Goal: Information Seeking & Learning: Find specific fact

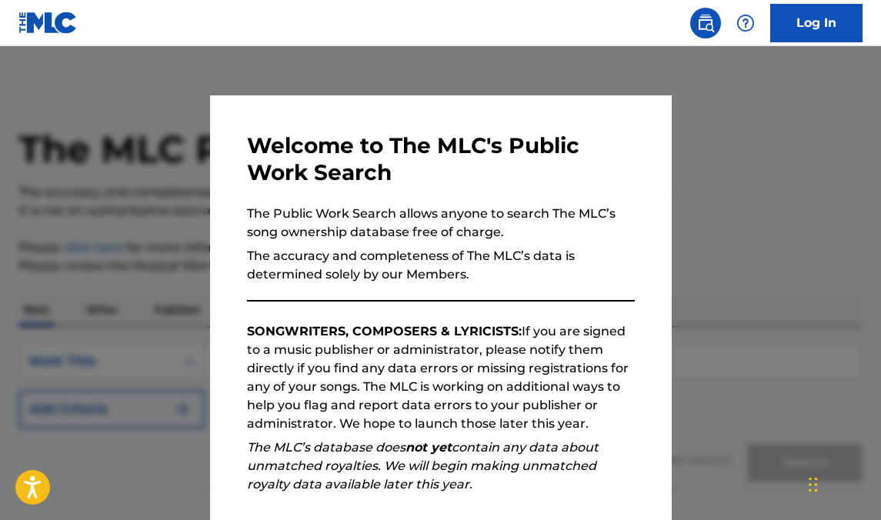
scroll to position [100, 0]
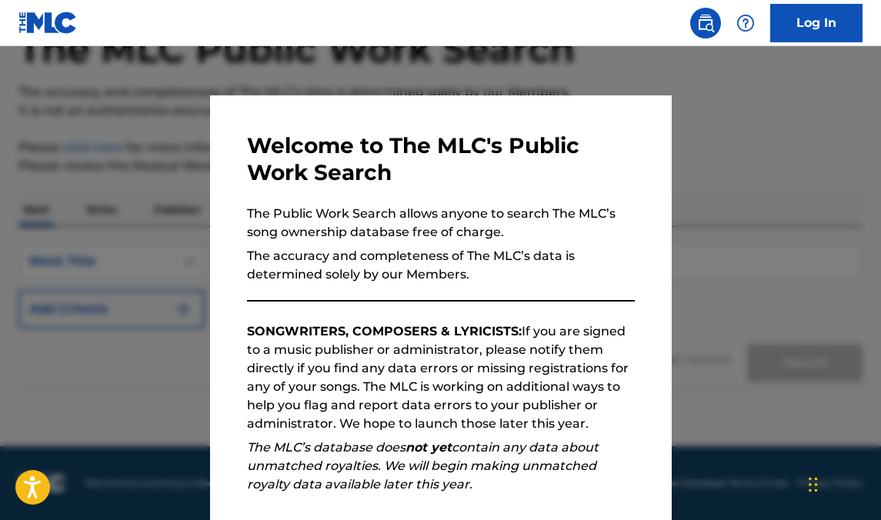
click at [697, 180] on div at bounding box center [440, 306] width 881 height 520
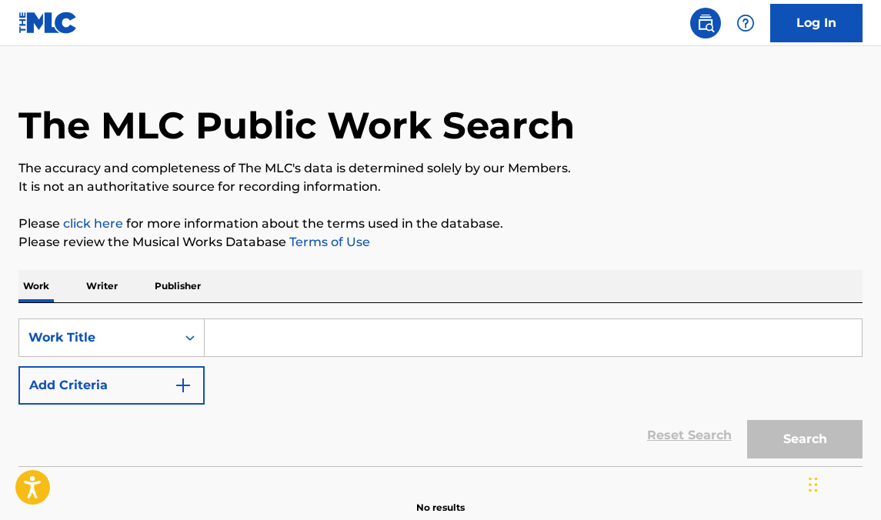
scroll to position [32, 0]
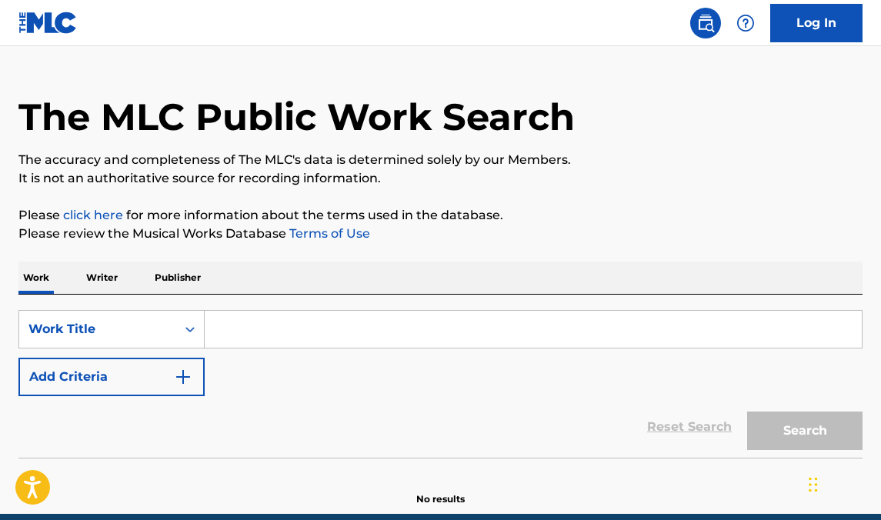
click at [364, 314] on input "Search Form" at bounding box center [533, 329] width 657 height 37
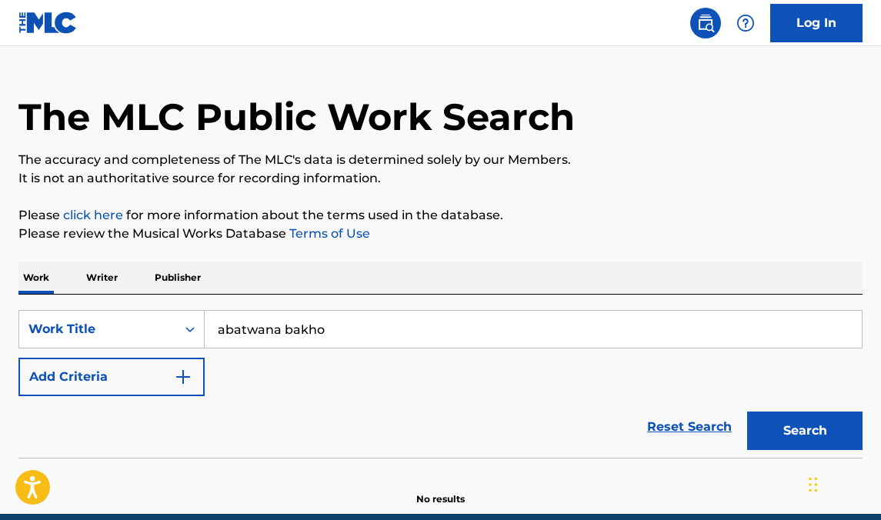
click at [240, 331] on input "abatwana bakho" at bounding box center [533, 329] width 657 height 37
type input "abantwana bakho"
click at [242, 357] on strong "abantwana" at bounding box center [254, 363] width 73 height 15
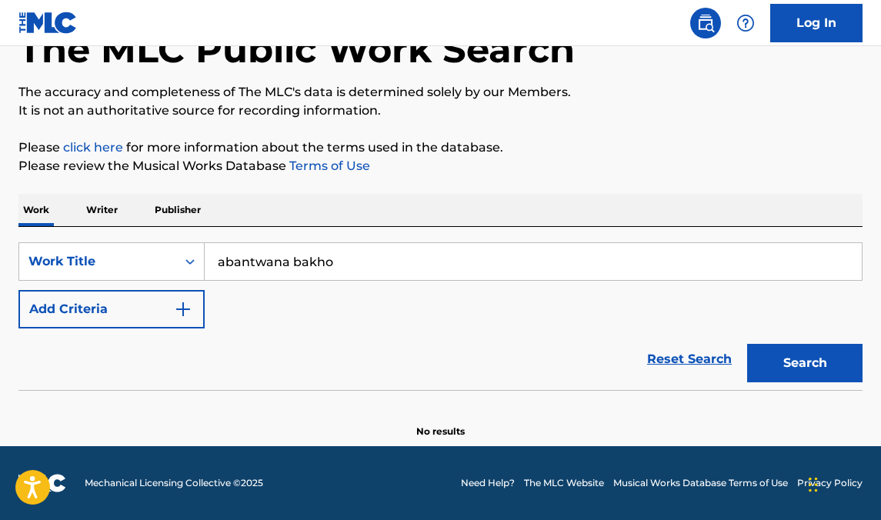
click at [770, 354] on button "Search" at bounding box center [805, 363] width 115 height 38
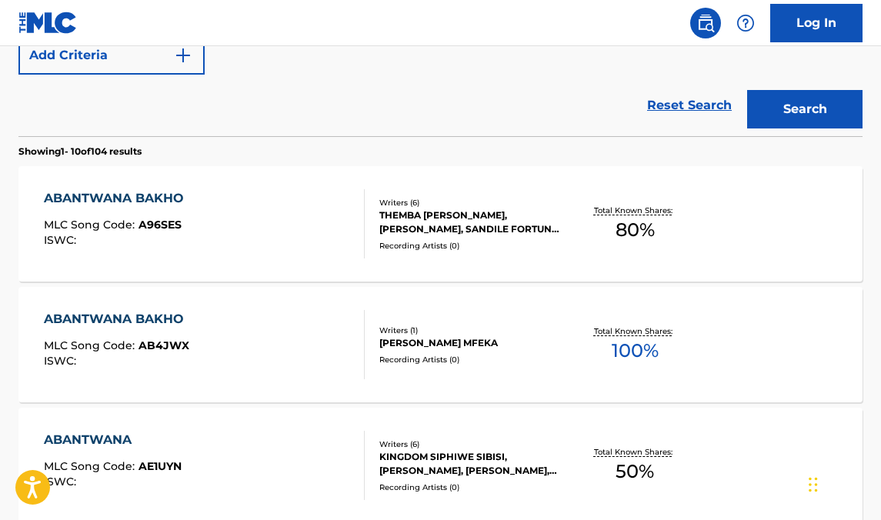
scroll to position [356, 0]
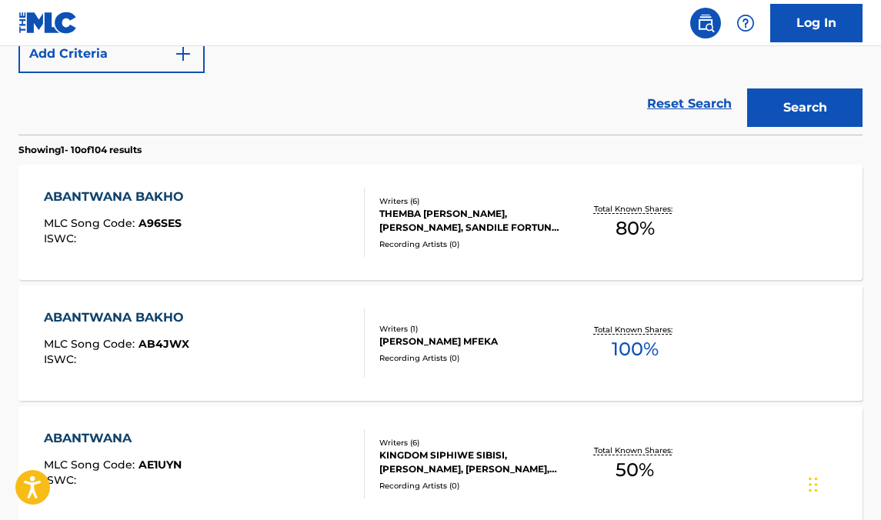
click at [521, 231] on div "THEMBA [PERSON_NAME], [PERSON_NAME], SANDILE FORTUNE MSIMANGO, [PERSON_NAME], […" at bounding box center [473, 221] width 186 height 28
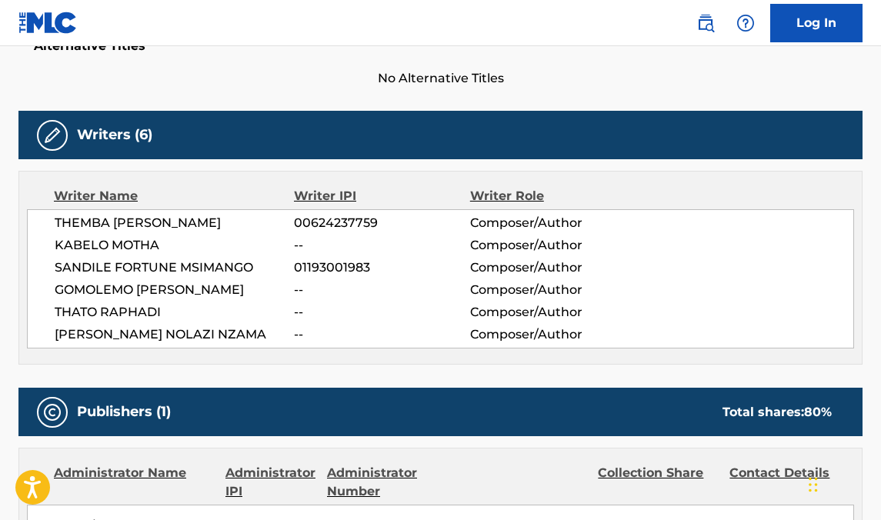
scroll to position [422, 0]
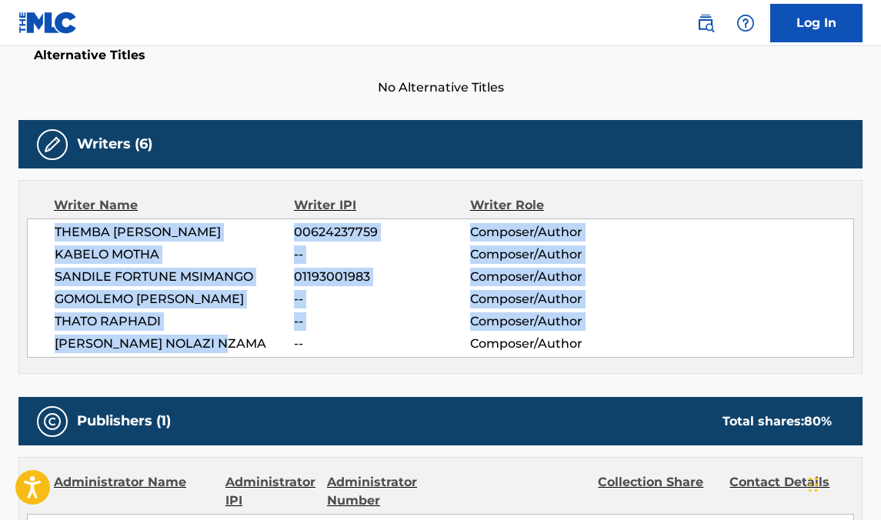
drag, startPoint x: 239, startPoint y: 349, endPoint x: 54, endPoint y: 229, distance: 219.9
click at [54, 229] on div "THEMBA [PERSON_NAME] SEKOWE 00624237759 Composer/Author [PERSON_NAME] -- Compos…" at bounding box center [441, 288] width 828 height 139
copy div "THEMBA [PERSON_NAME] SEKOWE 00624237759 Composer/Author [PERSON_NAME] -- Compos…"
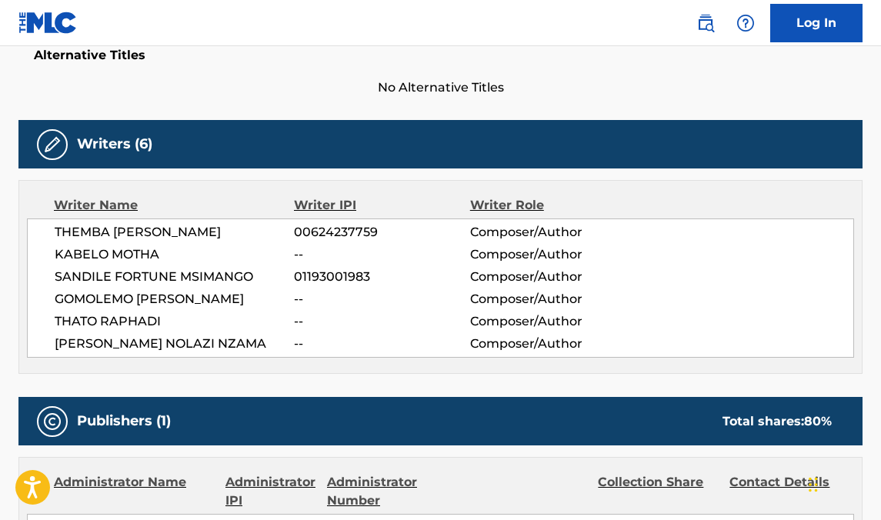
click at [176, 252] on span "KABELO MOTHA" at bounding box center [174, 255] width 239 height 18
drag, startPoint x: 171, startPoint y: 252, endPoint x: 55, endPoint y: 249, distance: 115.5
click at [55, 249] on span "KABELO MOTHA" at bounding box center [174, 255] width 239 height 18
copy span "KABELO MOTHA"
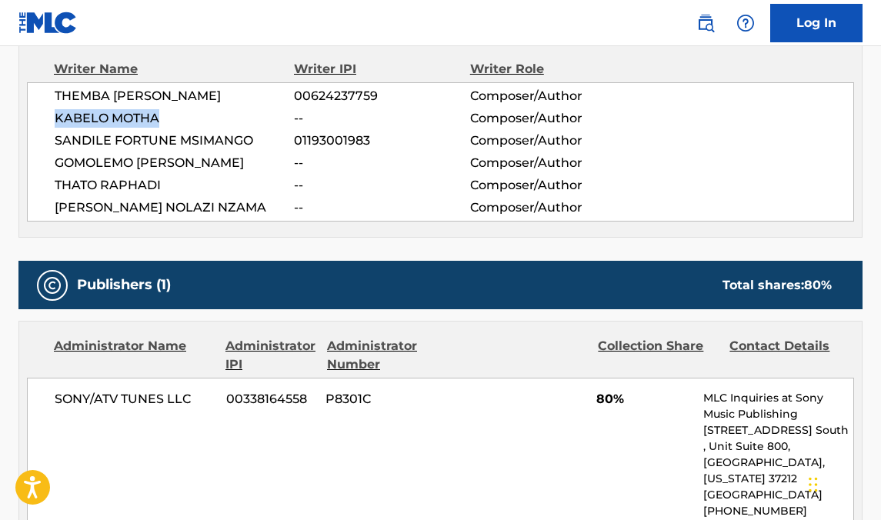
scroll to position [0, 0]
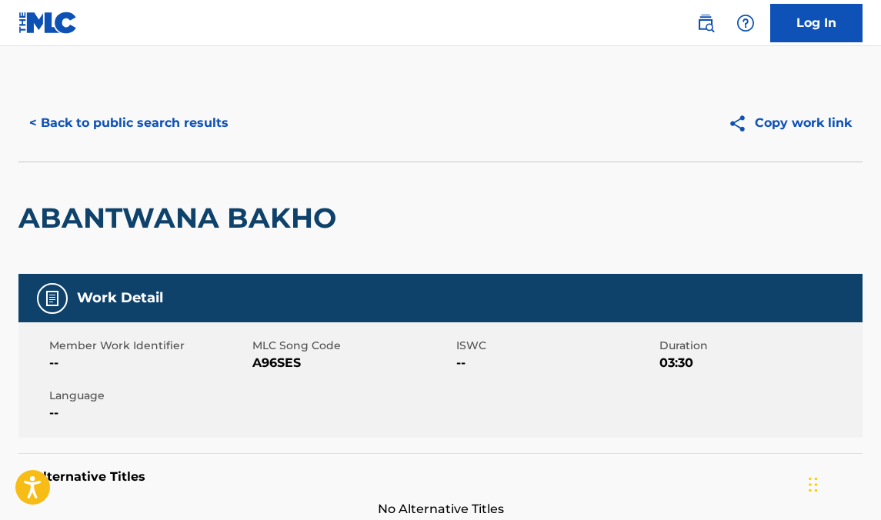
click at [150, 125] on button "< Back to public search results" at bounding box center [128, 123] width 221 height 38
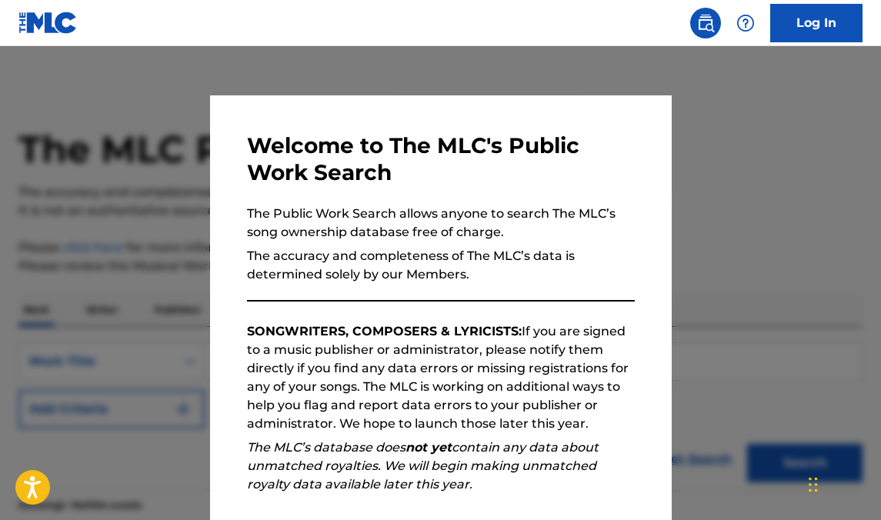
scroll to position [396, 0]
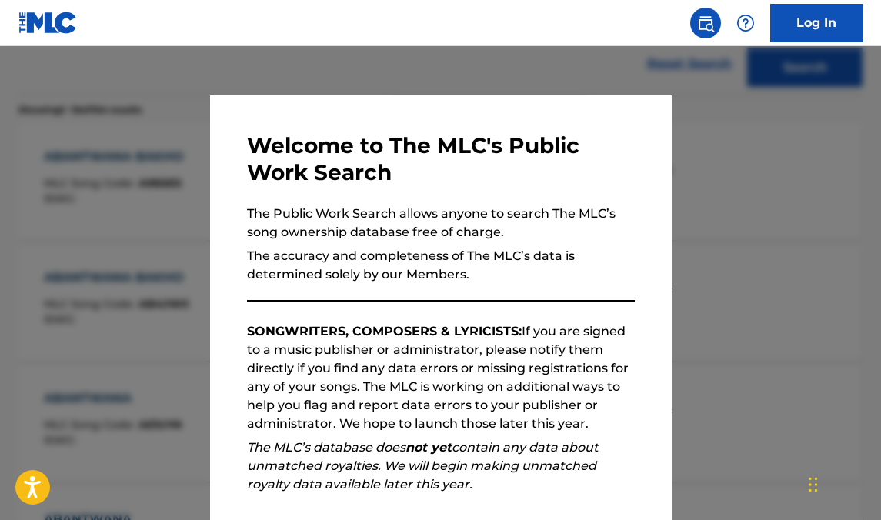
click at [707, 193] on div at bounding box center [440, 306] width 881 height 520
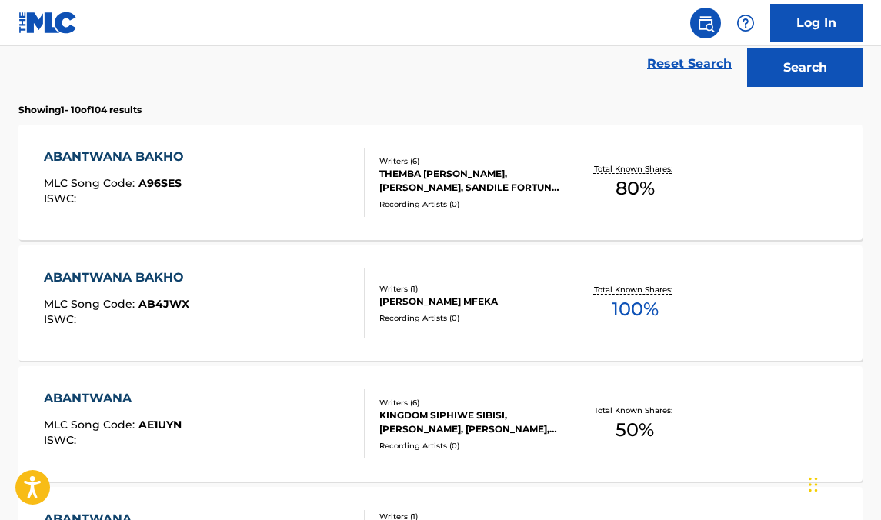
scroll to position [0, 0]
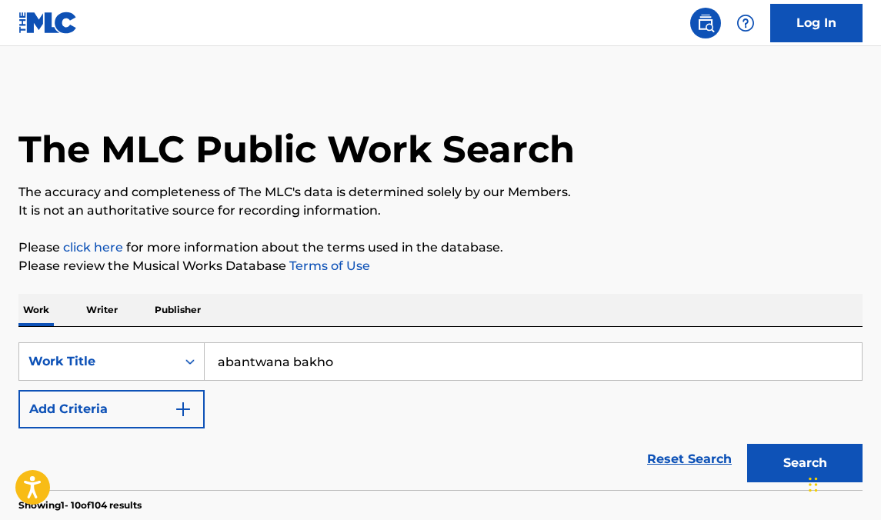
drag, startPoint x: 344, startPoint y: 361, endPoint x: 83, endPoint y: 340, distance: 261.8
click at [83, 340] on div "SearchWithCriteriab6a3ef6b-2a7f-4ce5-8ca5-f466f8d93a2d Work Title abantwana bak…" at bounding box center [440, 408] width 845 height 163
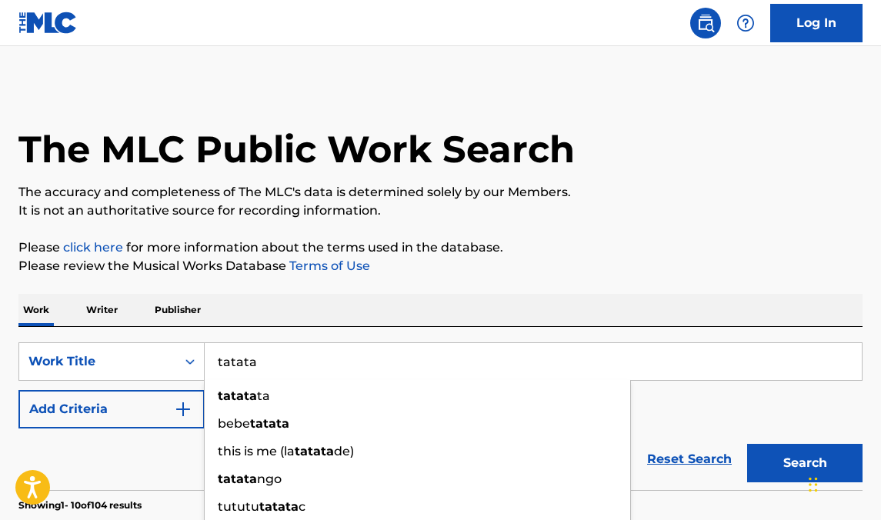
type input "tatata"
click at [122, 452] on div "Reset Search Search" at bounding box center [440, 460] width 845 height 62
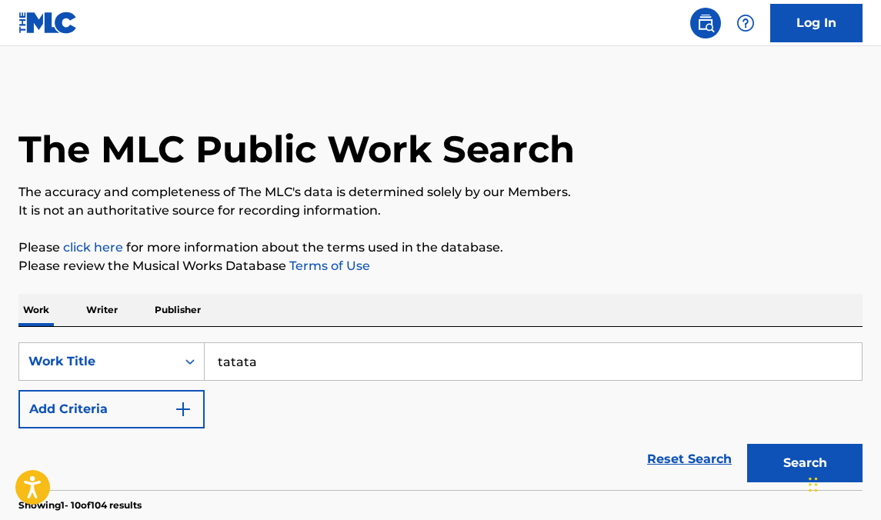
click at [139, 410] on button "Add Criteria" at bounding box center [111, 409] width 186 height 38
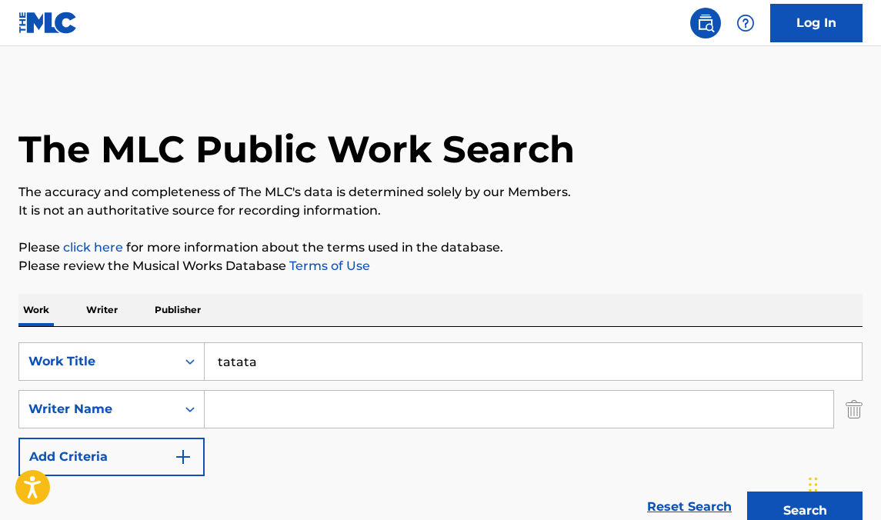
click at [324, 422] on input "Search Form" at bounding box center [519, 409] width 629 height 37
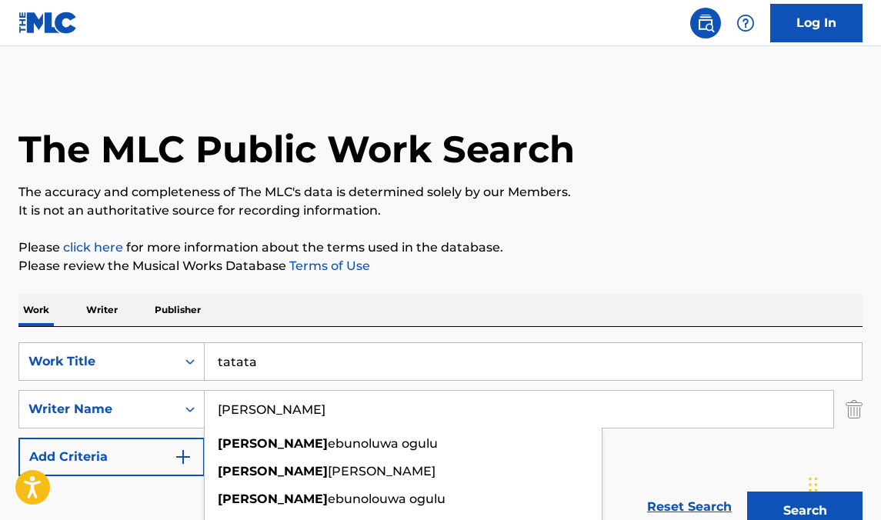
type input "[PERSON_NAME]"
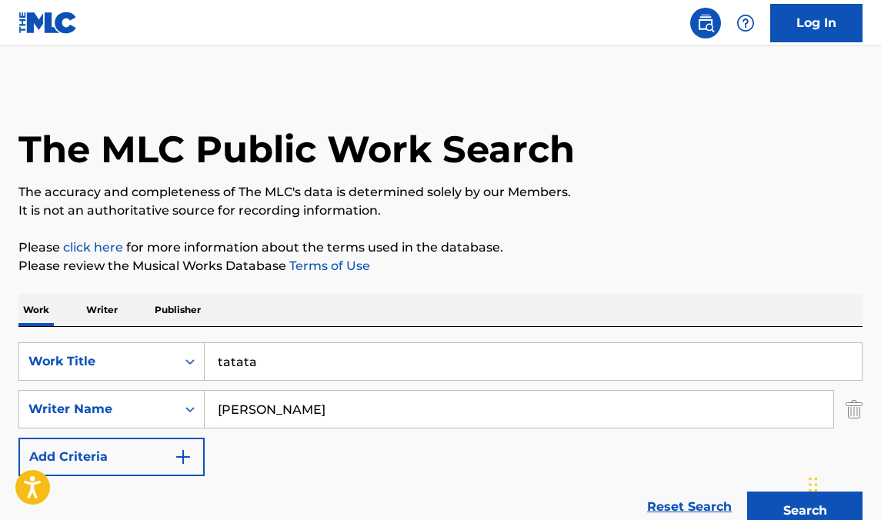
click at [423, 309] on div "Work Writer Publisher" at bounding box center [440, 310] width 845 height 32
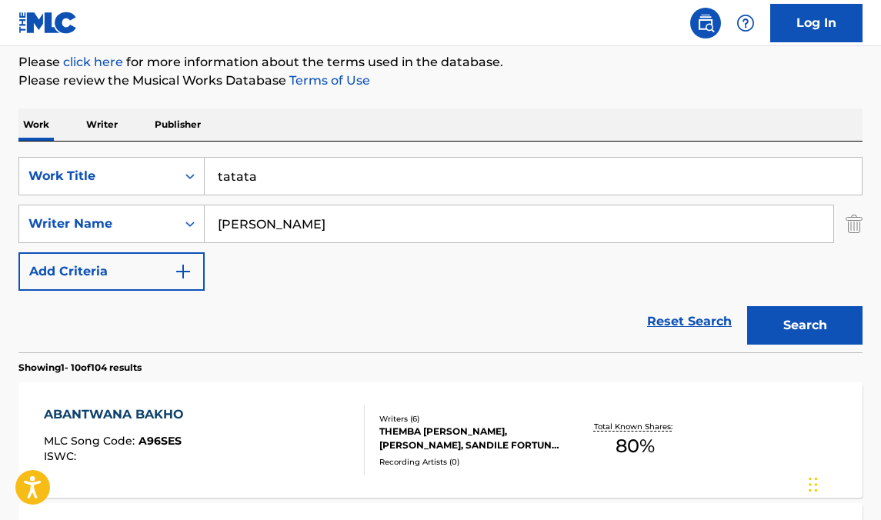
scroll to position [187, 0]
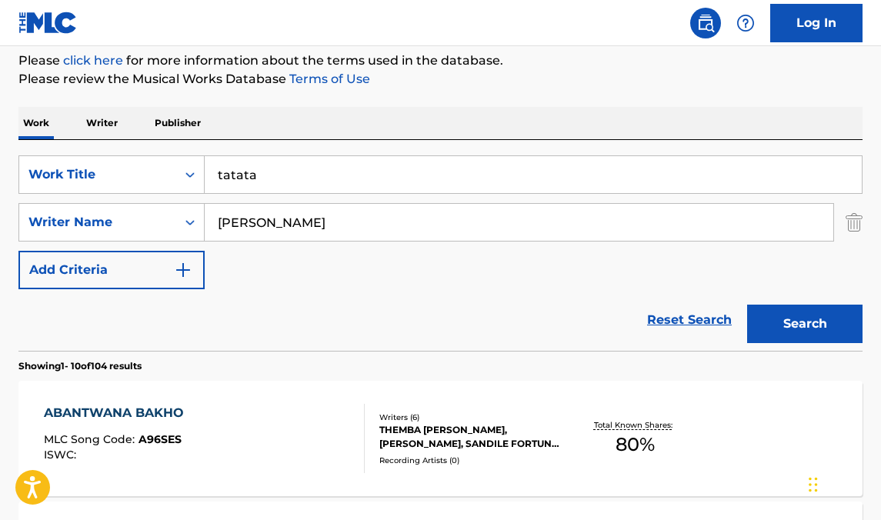
click at [798, 325] on button "Search" at bounding box center [805, 324] width 115 height 38
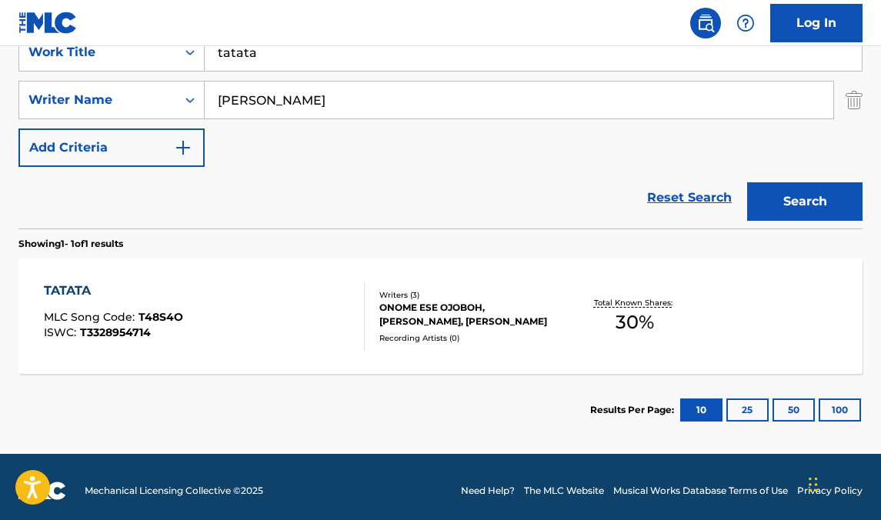
scroll to position [311, 0]
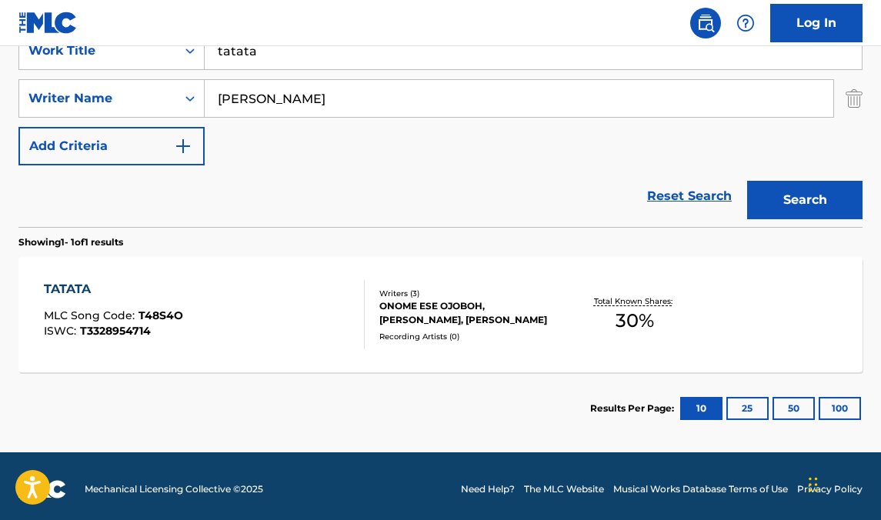
click at [473, 310] on div "ONOME ESE OJOBOH, [PERSON_NAME], [PERSON_NAME]" at bounding box center [473, 313] width 186 height 28
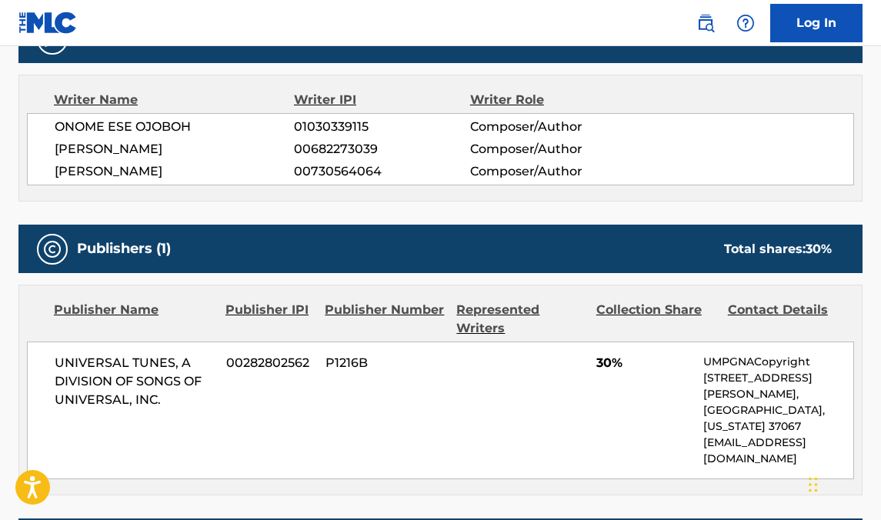
scroll to position [510, 0]
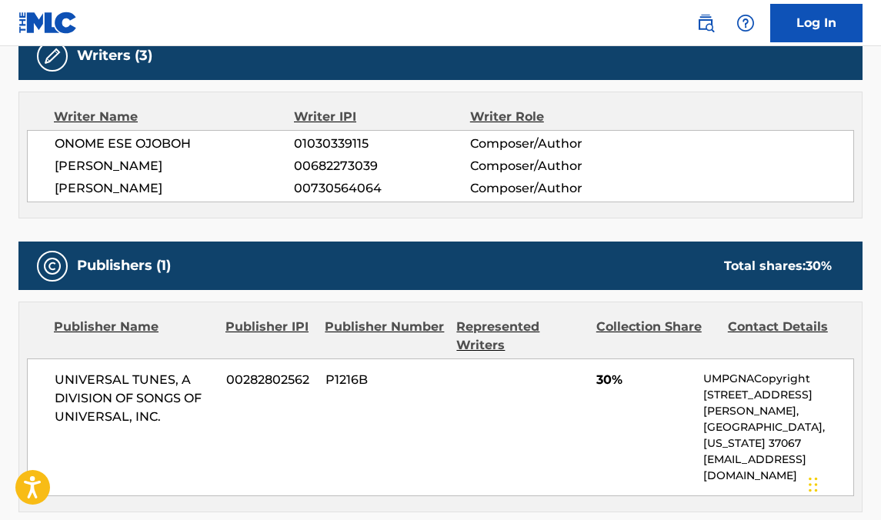
drag, startPoint x: 256, startPoint y: 193, endPoint x: 52, endPoint y: 133, distance: 211.9
click at [52, 133] on div "ONOME ESE OJOBOH 01030339115 Composer/Author [PERSON_NAME] 00682273039 Composer…" at bounding box center [441, 166] width 828 height 72
copy div "ONOME ESE OJOBOH 01030339115 Composer/Author [PERSON_NAME] 00682273039 Composer…"
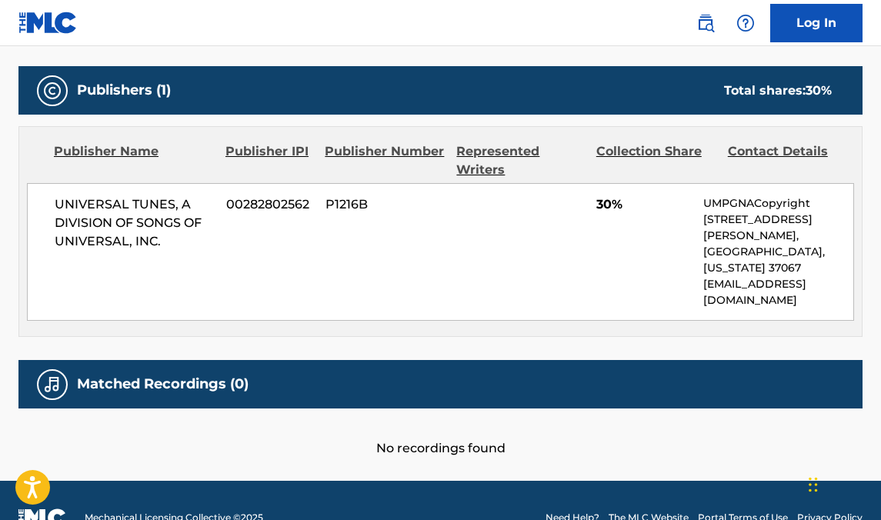
scroll to position [0, 0]
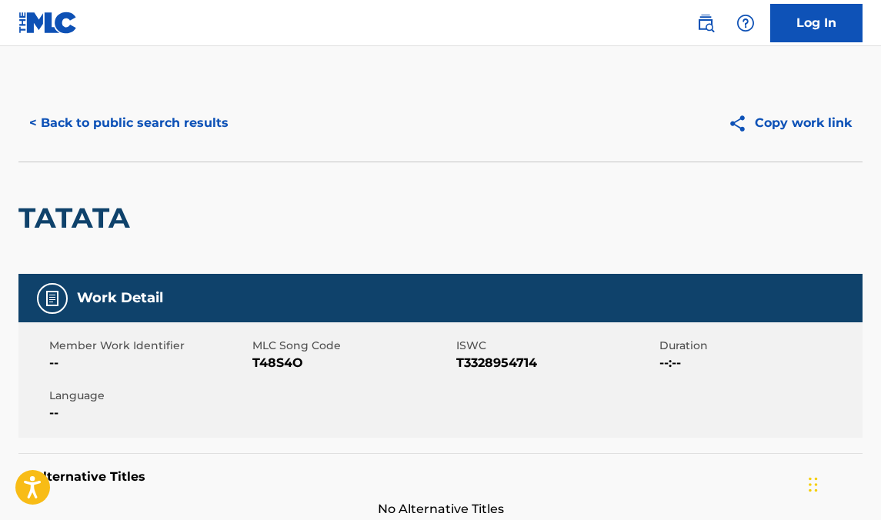
click at [113, 129] on button "< Back to public search results" at bounding box center [128, 123] width 221 height 38
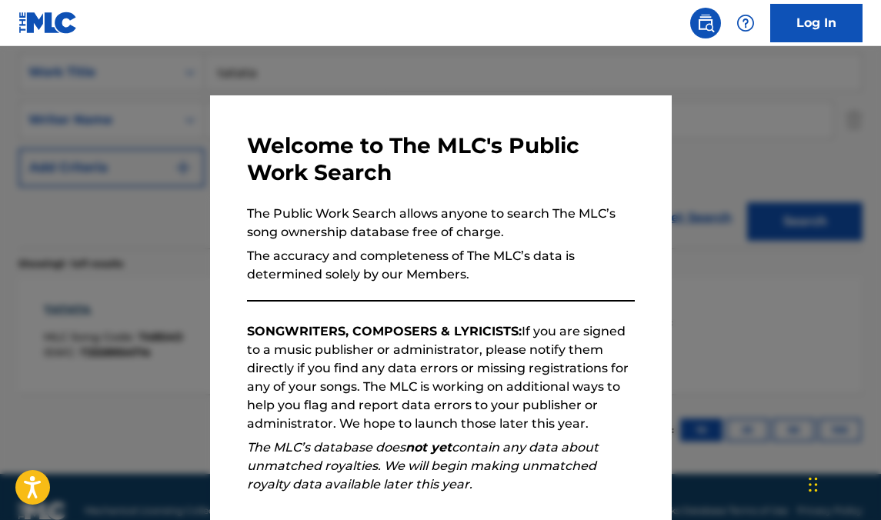
scroll to position [317, 0]
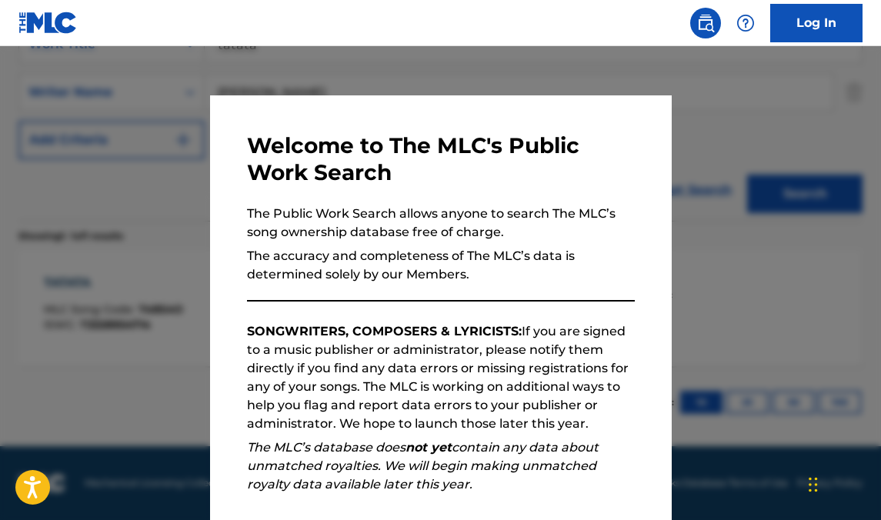
click at [718, 139] on div at bounding box center [440, 306] width 881 height 520
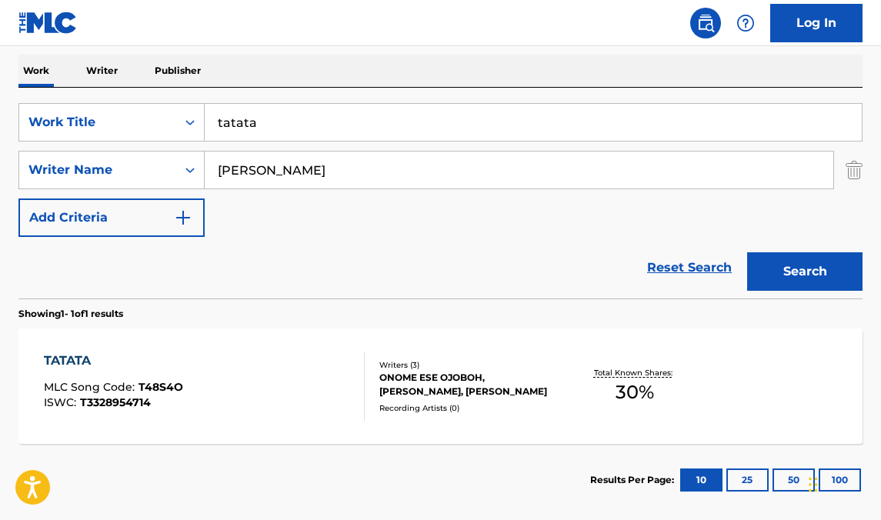
scroll to position [226, 0]
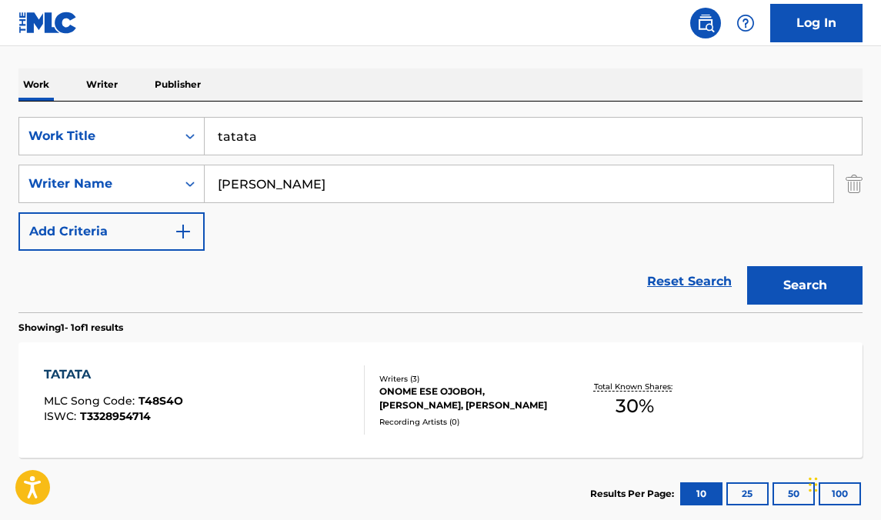
drag, startPoint x: 333, startPoint y: 141, endPoint x: 86, endPoint y: 115, distance: 247.7
click at [86, 115] on div "SearchWithCriteriab6a3ef6b-2a7f-4ce5-8ca5-f466f8d93a2d Work Title tatata Search…" at bounding box center [440, 207] width 845 height 211
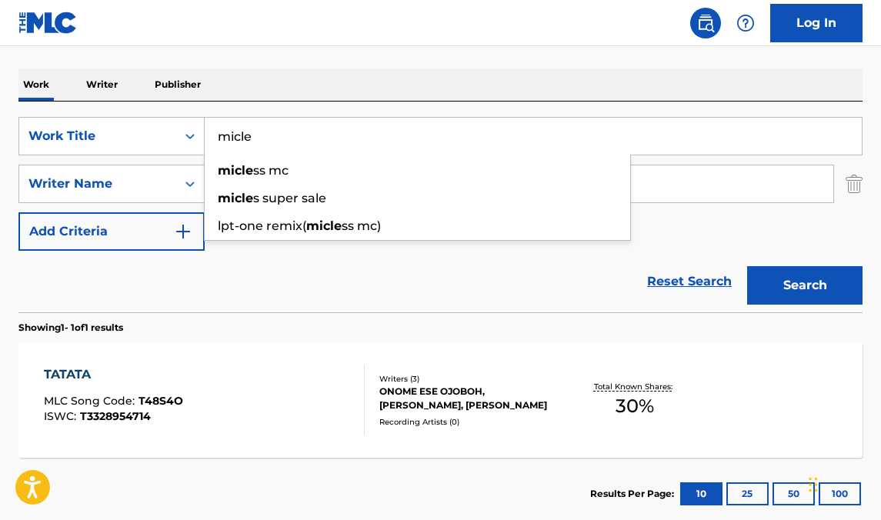
type input "micle"
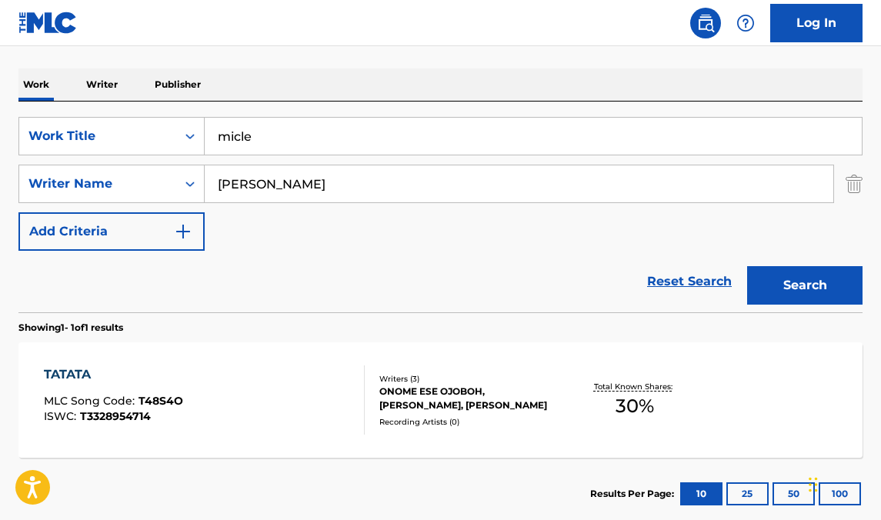
click at [310, 102] on div "SearchWithCriteriab6a3ef6b-2a7f-4ce5-8ca5-f466f8d93a2d Work Title micle SearchW…" at bounding box center [440, 207] width 845 height 211
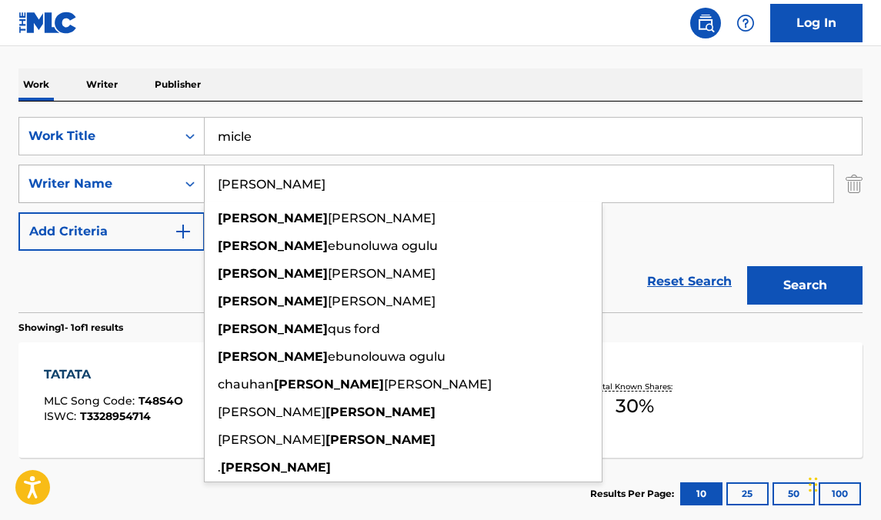
drag, startPoint x: 287, startPoint y: 185, endPoint x: 101, endPoint y: 176, distance: 186.5
click at [101, 176] on div "SearchWithCriteria2f7aeb03-0993-4353-9f73-1d52711a7e05 Writer Name [PERSON_NAME…" at bounding box center [440, 184] width 845 height 38
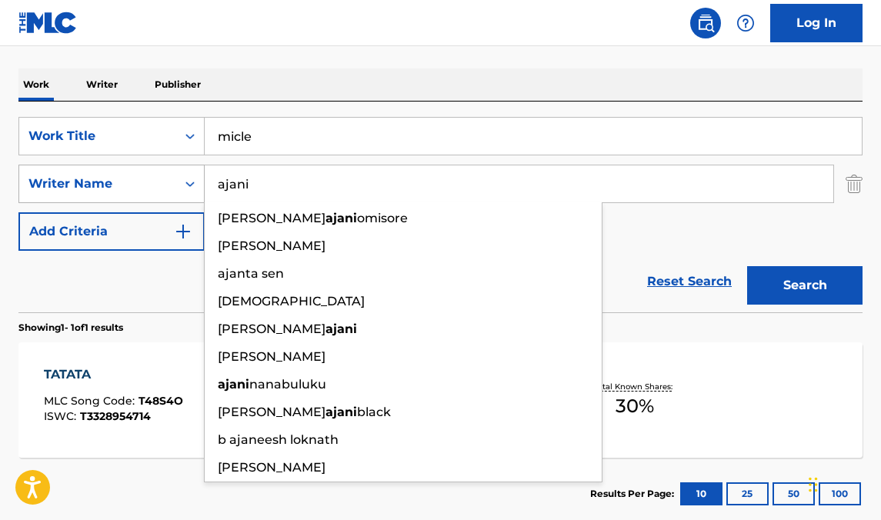
click at [748, 266] on button "Search" at bounding box center [805, 285] width 115 height 38
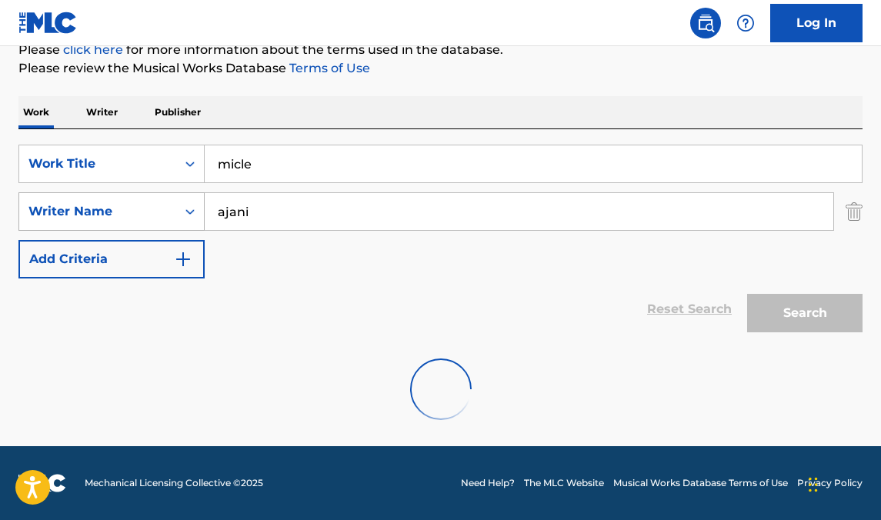
scroll to position [148, 0]
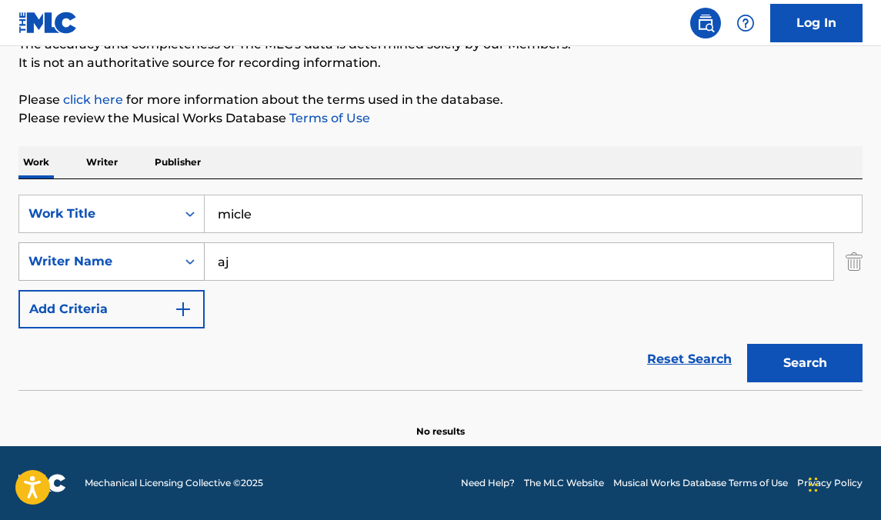
type input "a"
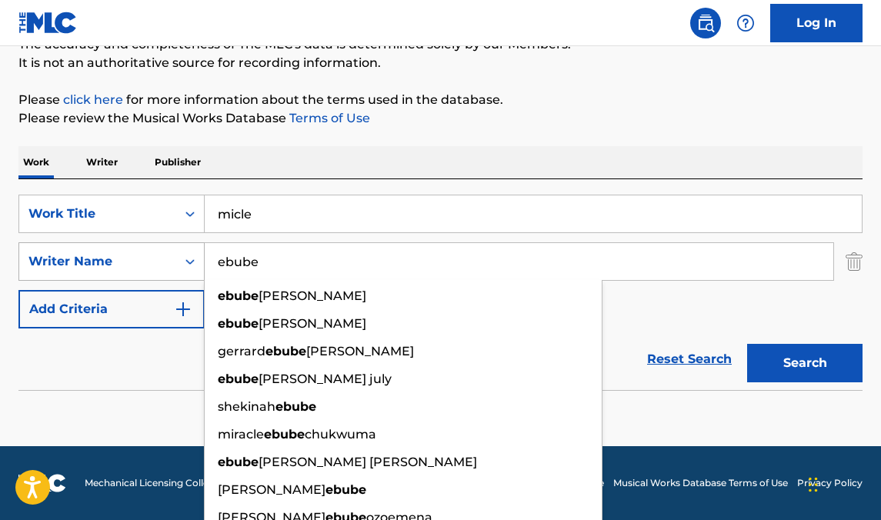
type input "ebube"
click at [748, 344] on button "Search" at bounding box center [805, 363] width 115 height 38
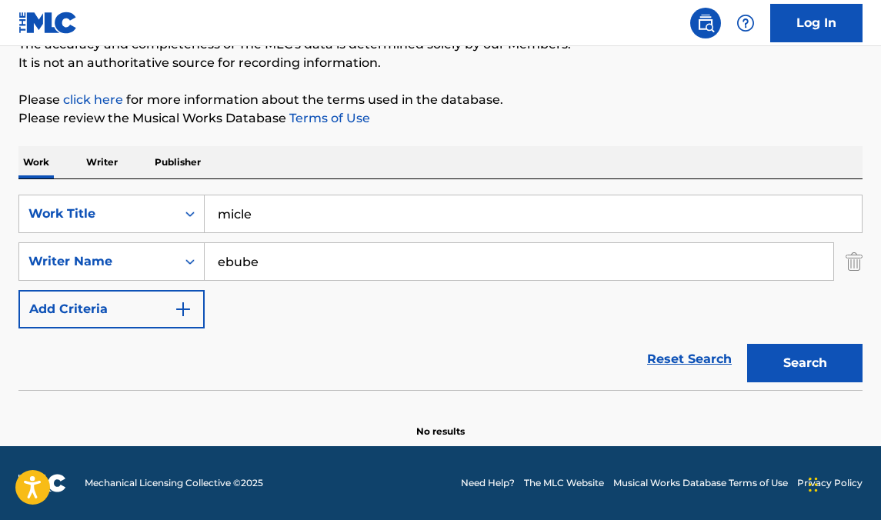
drag, startPoint x: 261, startPoint y: 221, endPoint x: 63, endPoint y: 192, distance: 200.0
click at [63, 192] on div "SearchWithCriteriab6a3ef6b-2a7f-4ce5-8ca5-f466f8d93a2d Work Title micle SearchW…" at bounding box center [440, 284] width 845 height 211
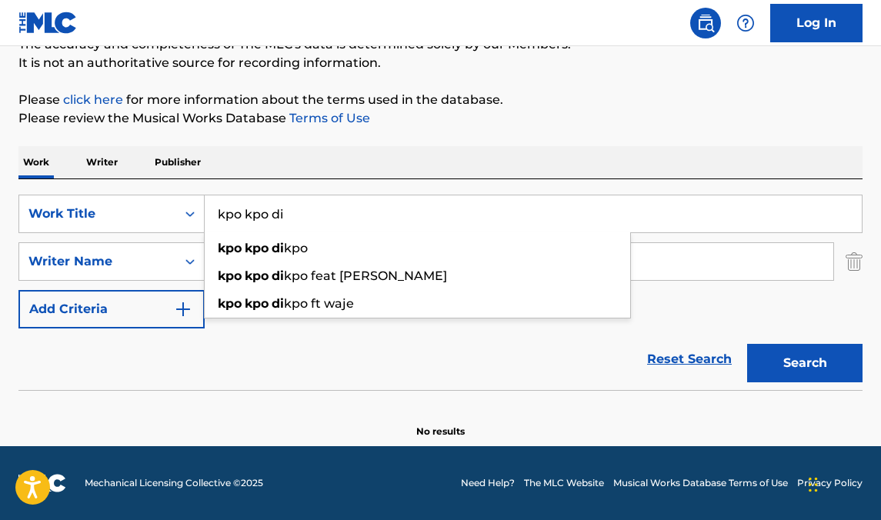
type input "kpo kpo di"
click at [748, 344] on button "Search" at bounding box center [805, 363] width 115 height 38
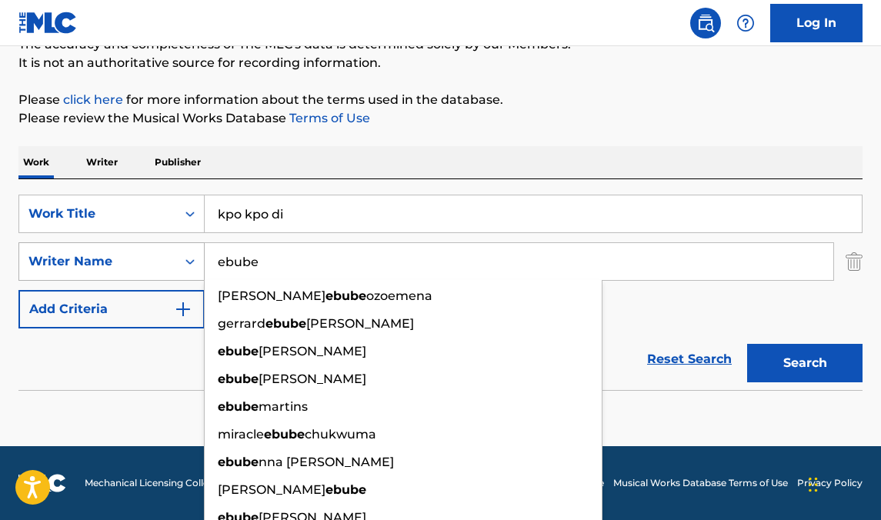
drag, startPoint x: 273, startPoint y: 253, endPoint x: 173, endPoint y: 253, distance: 99.3
click at [173, 253] on div "SearchWithCriteria2f7aeb03-0993-4353-9f73-1d52711a7e05 Writer Name [PERSON_NAME…" at bounding box center [440, 261] width 845 height 38
drag, startPoint x: 291, startPoint y: 262, endPoint x: 71, endPoint y: 255, distance: 220.3
click at [71, 255] on div "SearchWithCriteria2f7aeb03-0993-4353-9f73-1d52711a7e05 Writer Name [PERSON_NAME…" at bounding box center [440, 261] width 845 height 38
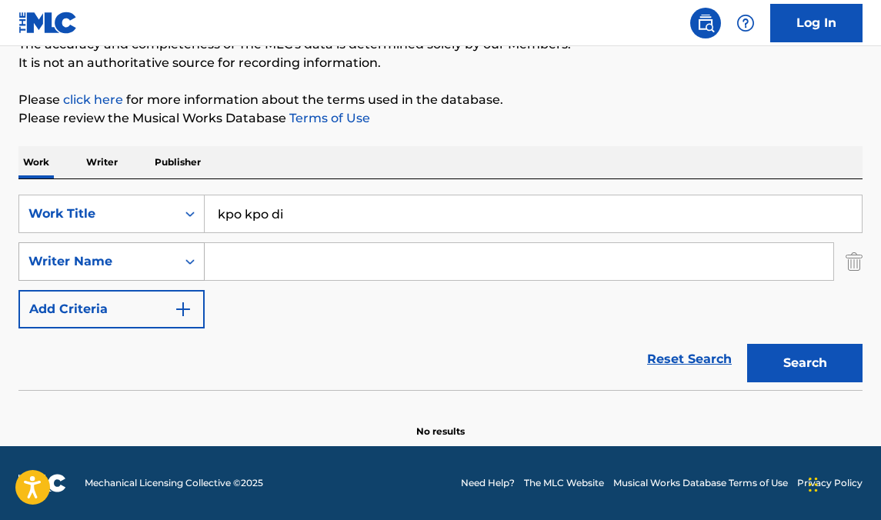
click at [748, 344] on button "Search" at bounding box center [805, 363] width 115 height 38
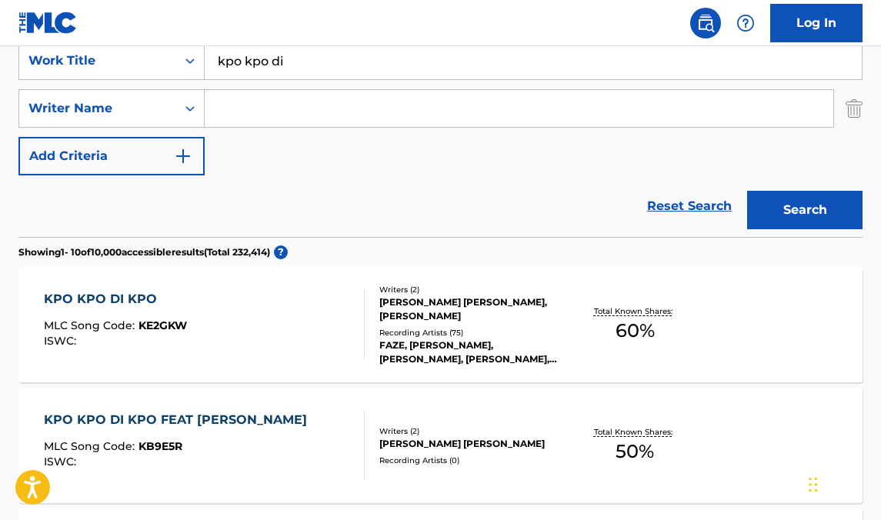
scroll to position [0, 0]
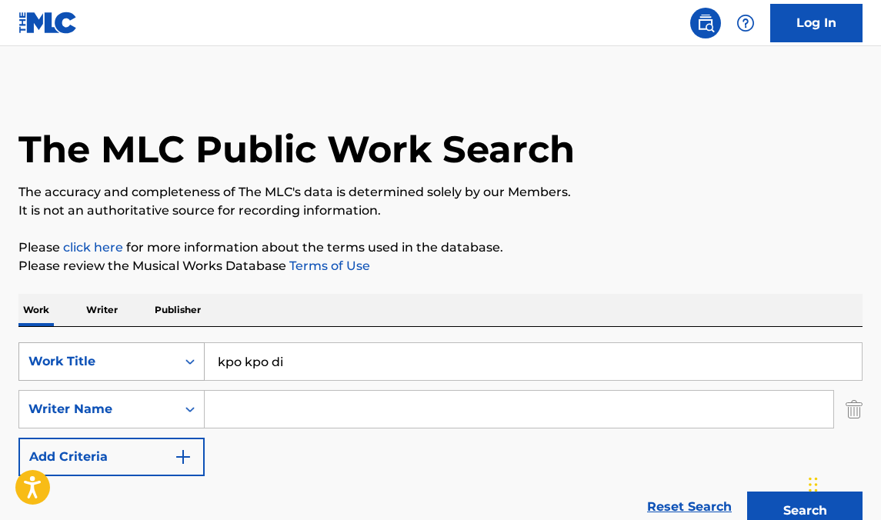
drag, startPoint x: 303, startPoint y: 358, endPoint x: 105, endPoint y: 352, distance: 198.7
click at [105, 352] on div "SearchWithCriteriab6a3ef6b-2a7f-4ce5-8ca5-f466f8d93a2d Work Title kpo kpo di" at bounding box center [440, 362] width 845 height 38
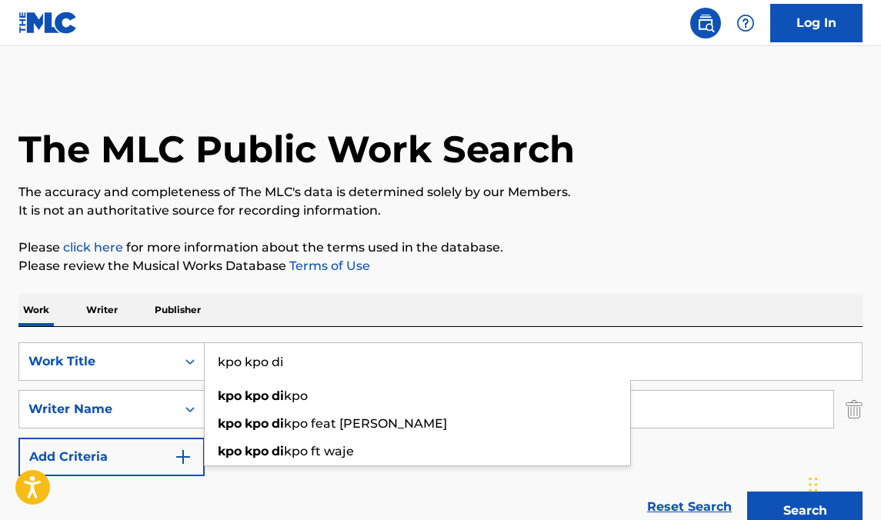
click at [507, 218] on p "It is not an authoritative source for recording information." at bounding box center [440, 211] width 845 height 18
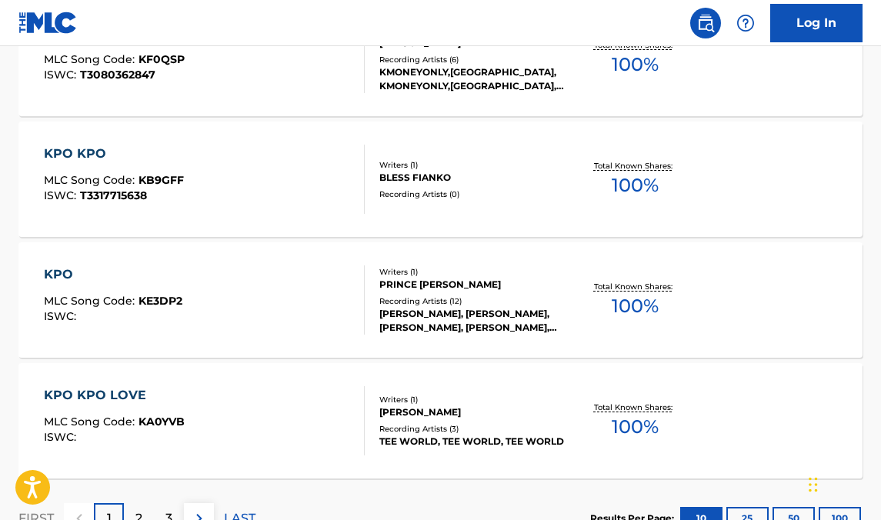
scroll to position [1412, 0]
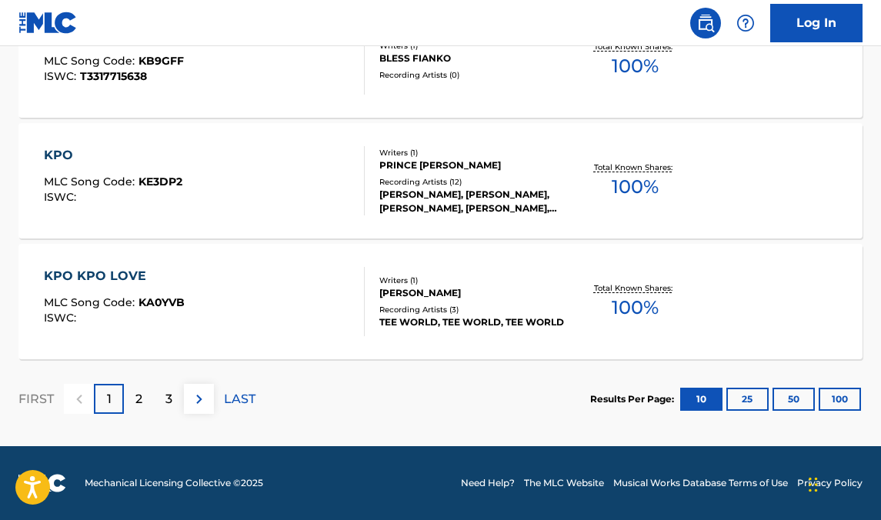
click at [142, 395] on div "2" at bounding box center [139, 399] width 30 height 30
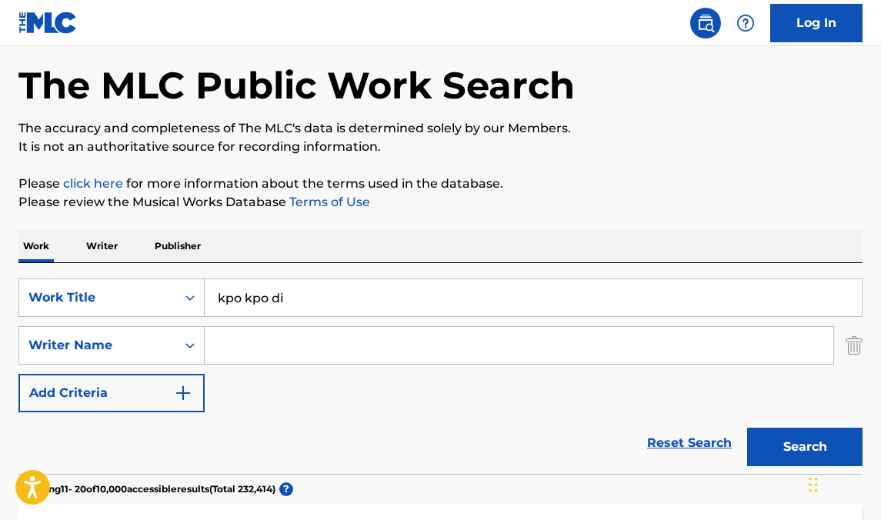
scroll to position [0, 0]
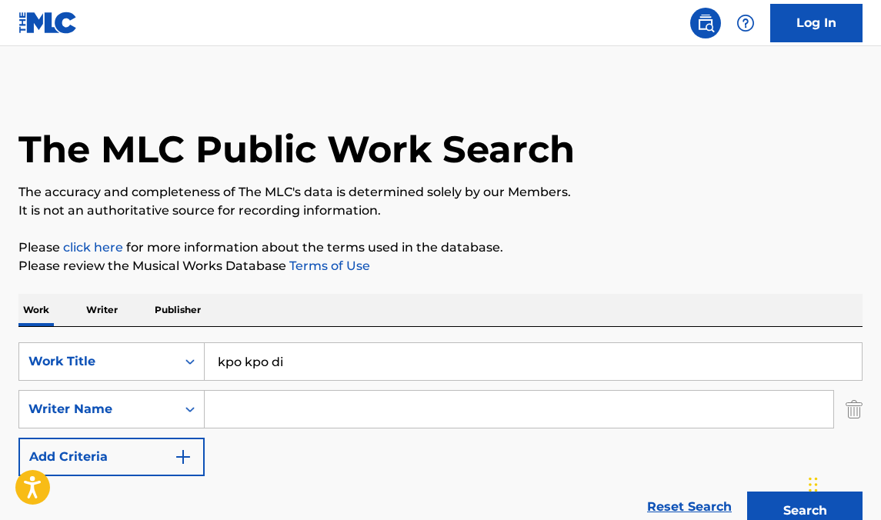
drag, startPoint x: 316, startPoint y: 373, endPoint x: 107, endPoint y: 337, distance: 211.7
click at [107, 337] on div "SearchWithCriteriab6a3ef6b-2a7f-4ce5-8ca5-f466f8d93a2d Work Title kpo kpo di Se…" at bounding box center [440, 432] width 845 height 211
type input "the one (chop life)"
click at [236, 403] on input "Search Form" at bounding box center [519, 409] width 629 height 37
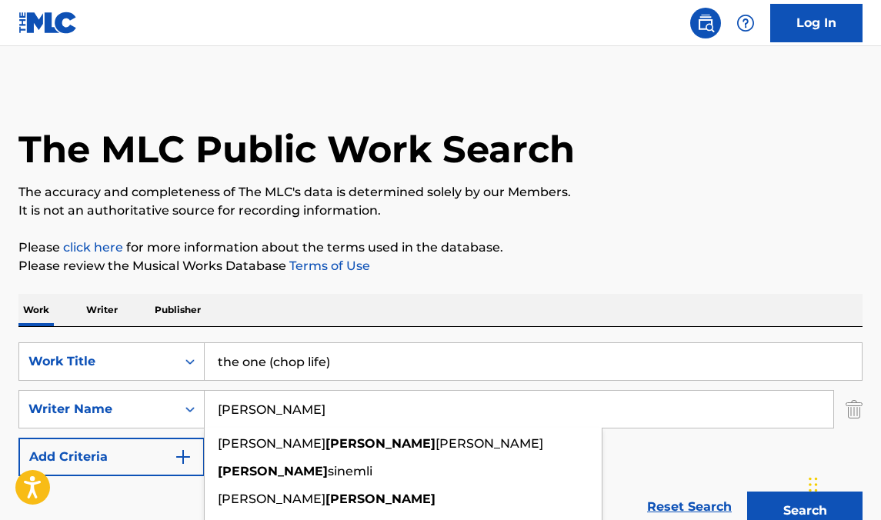
type input "[PERSON_NAME]"
click at [748, 492] on button "Search" at bounding box center [805, 511] width 115 height 38
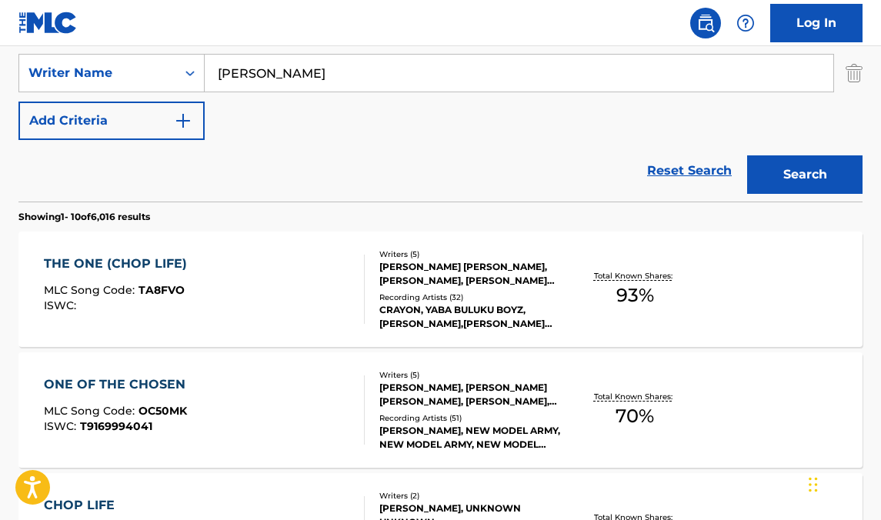
scroll to position [337, 0]
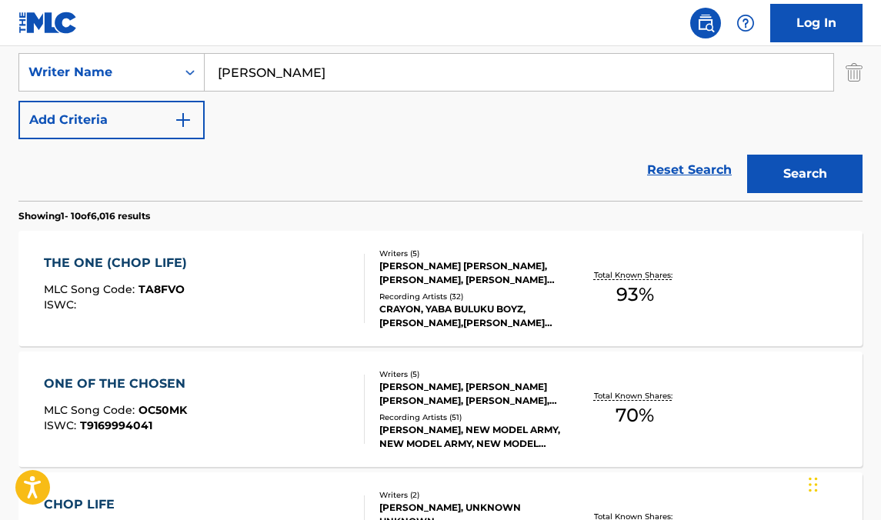
click at [468, 274] on div "[PERSON_NAME] [PERSON_NAME], [PERSON_NAME], [PERSON_NAME] [PERSON_NAME] VILANCU…" at bounding box center [473, 273] width 186 height 28
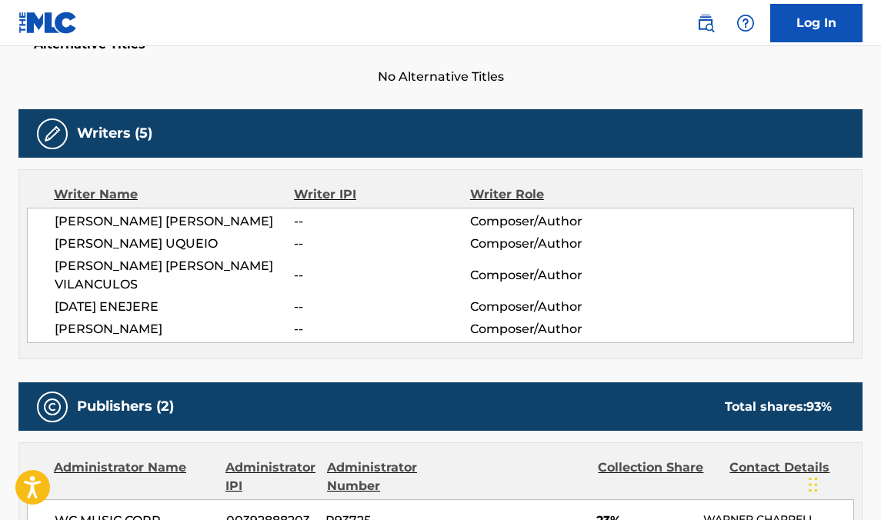
scroll to position [450, 0]
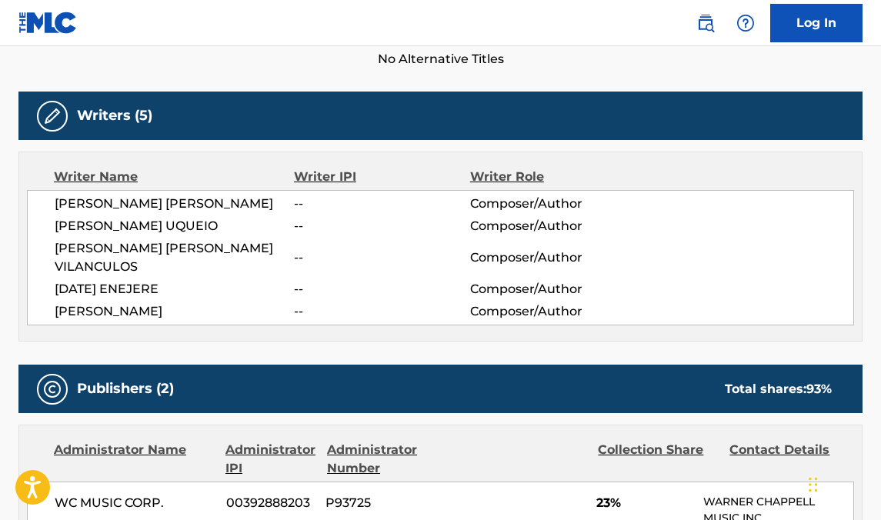
drag, startPoint x: 259, startPoint y: 316, endPoint x: 43, endPoint y: 190, distance: 250.5
click at [43, 190] on div "[PERSON_NAME] [PERSON_NAME] -- Composer/Author [PERSON_NAME] -- Composer/Author…" at bounding box center [441, 257] width 828 height 135
copy div "[PERSON_NAME] -- Composer/Author [PERSON_NAME] -- Composer/Author [PERSON_NAME]…"
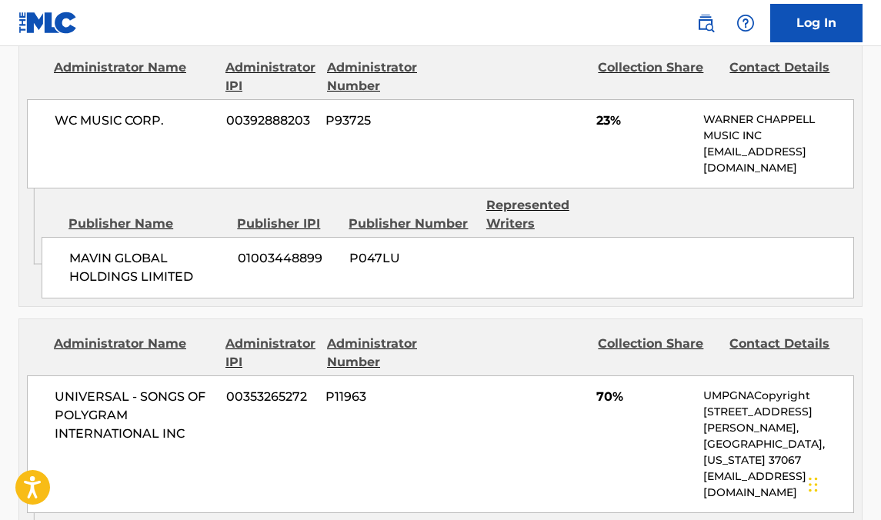
scroll to position [831, 0]
